Goal: Information Seeking & Learning: Understand process/instructions

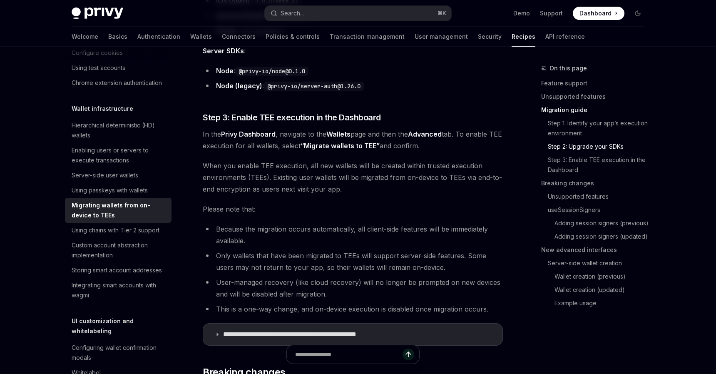
scroll to position [821, 0]
click at [301, 134] on span "In the Privy Dashboard , navigate to the Wallets page and then the Advanced tab…" at bounding box center [353, 139] width 300 height 23
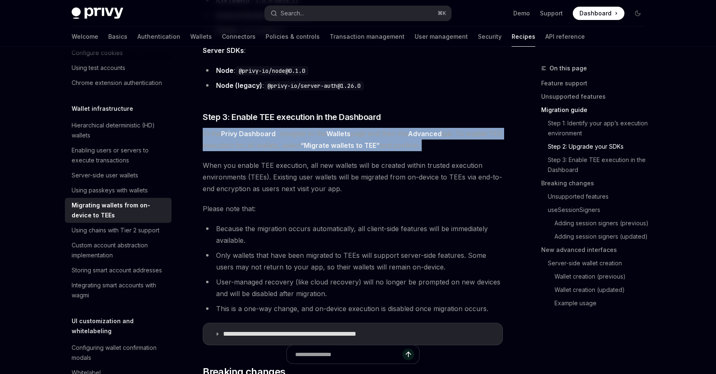
click at [301, 134] on span "In the Privy Dashboard , navigate to the Wallets page and then the Advanced tab…" at bounding box center [353, 139] width 300 height 23
click at [301, 140] on span "In the Privy Dashboard , navigate to the Wallets page and then the Advanced tab…" at bounding box center [353, 139] width 300 height 23
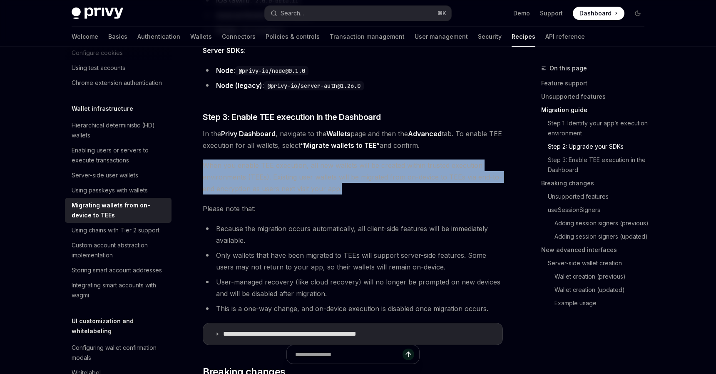
drag, startPoint x: 189, startPoint y: 162, endPoint x: 376, endPoint y: 191, distance: 189.2
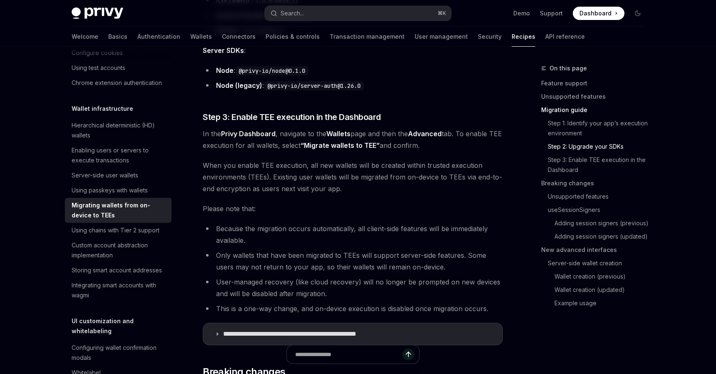
click at [387, 191] on span "When you enable TEE execution, all new wallets will be created within trusted e…" at bounding box center [353, 176] width 300 height 35
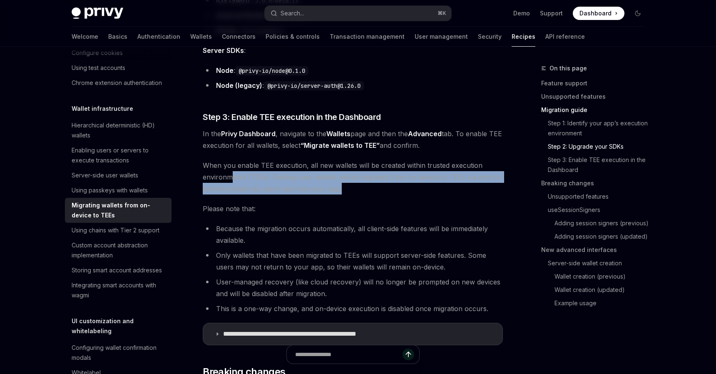
drag, startPoint x: 233, startPoint y: 174, endPoint x: 411, endPoint y: 186, distance: 179.0
click at [412, 186] on span "When you enable TEE execution, all new wallets will be created within trusted e…" at bounding box center [353, 176] width 300 height 35
click at [389, 186] on span "When you enable TEE execution, all new wallets will be created within trusted e…" at bounding box center [353, 176] width 300 height 35
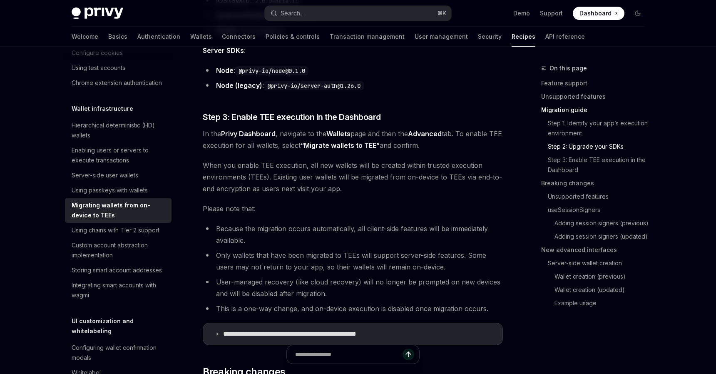
click at [389, 186] on span "When you enable TEE execution, all new wallets will be created within trusted e…" at bounding box center [353, 176] width 300 height 35
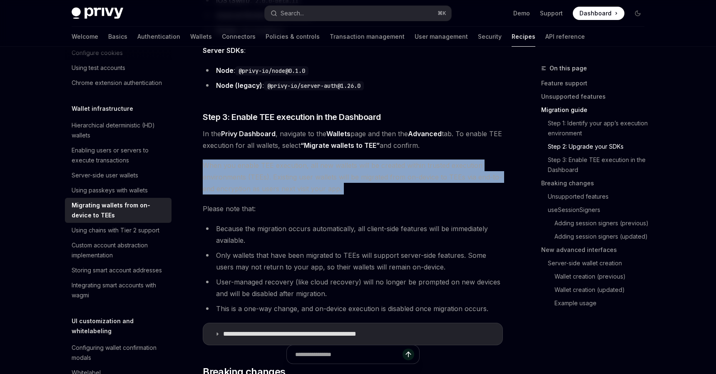
click at [389, 186] on span "When you enable TEE execution, all new wallets will be created within trusted e…" at bounding box center [353, 176] width 300 height 35
click at [394, 186] on span "When you enable TEE execution, all new wallets will be created within trusted e…" at bounding box center [353, 176] width 300 height 35
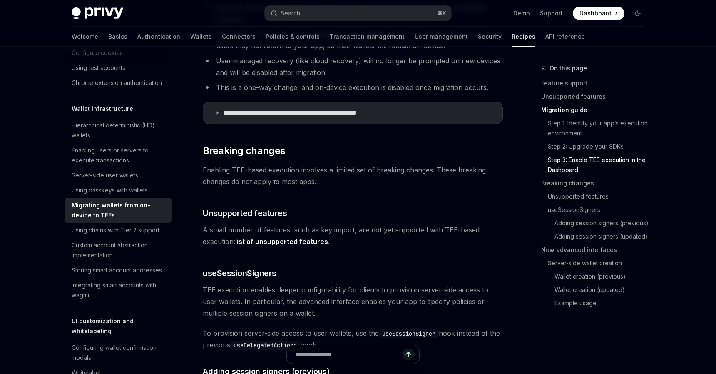
scroll to position [1006, 0]
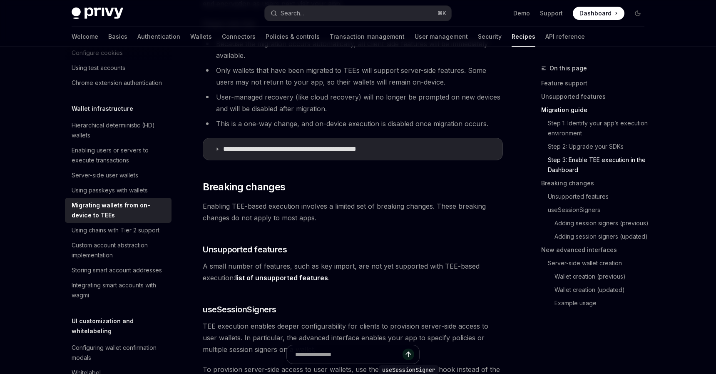
click at [266, 218] on span "Enabling TEE-based execution involves a limited set of breaking changes. These …" at bounding box center [353, 211] width 300 height 23
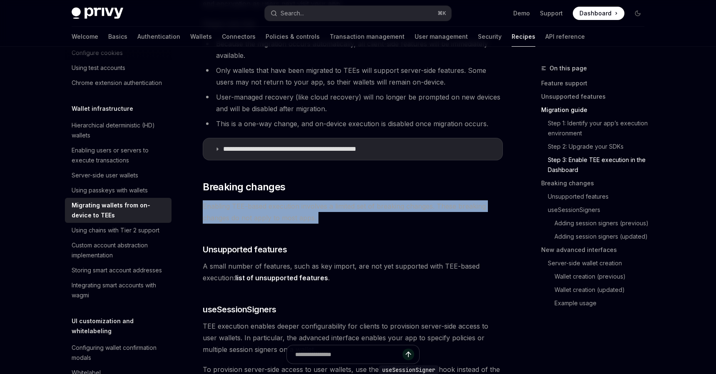
click at [266, 218] on span "Enabling TEE-based execution involves a limited set of breaking changes. These …" at bounding box center [353, 211] width 300 height 23
click at [280, 218] on span "Enabling TEE-based execution involves a limited set of breaking changes. These …" at bounding box center [353, 211] width 300 height 23
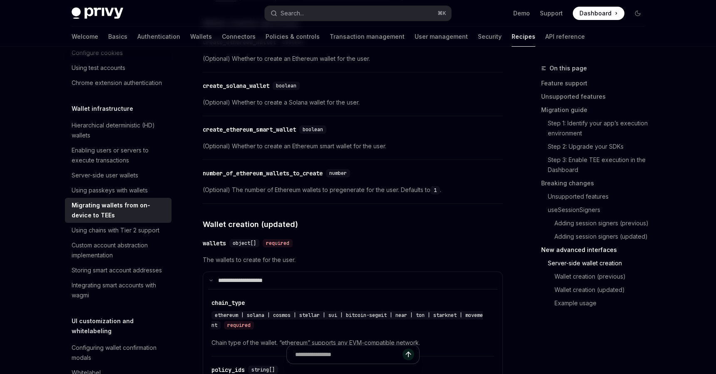
scroll to position [2177, 0]
